Goal: Information Seeking & Learning: Learn about a topic

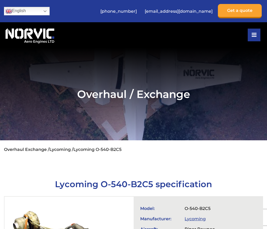
scroll to position [729, 0]
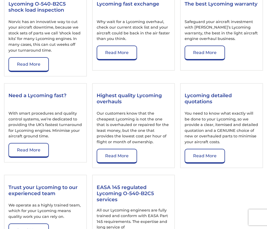
click at [45, 114] on p "With smart procedures and quality control systems, we’re dedicated to providing…" at bounding box center [45, 125] width 74 height 29
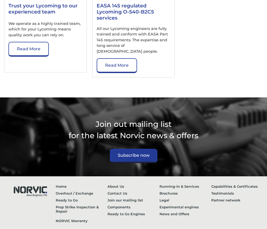
scroll to position [912, 0]
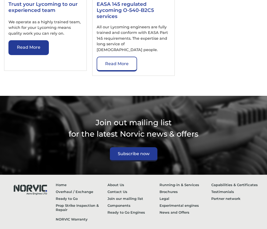
click at [29, 40] on link "Read More" at bounding box center [28, 47] width 40 height 15
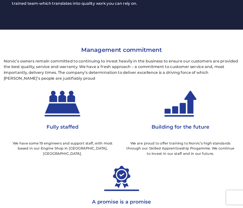
scroll to position [387, 0]
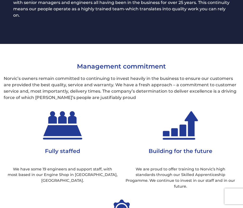
click at [21, 192] on div "Fully staffed We have some 19 engineers and support staff, with most based in o…" at bounding box center [122, 197] width 236 height 185
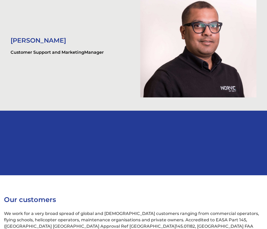
scroll to position [1334, 0]
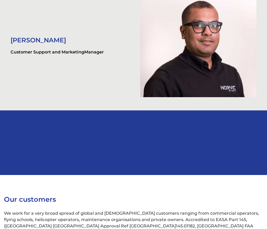
click at [163, 96] on img at bounding box center [198, 45] width 116 height 103
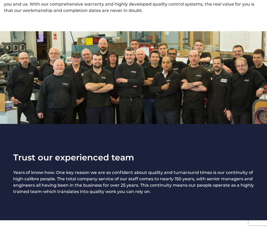
scroll to position [1946, 0]
